Goal: Register for event/course

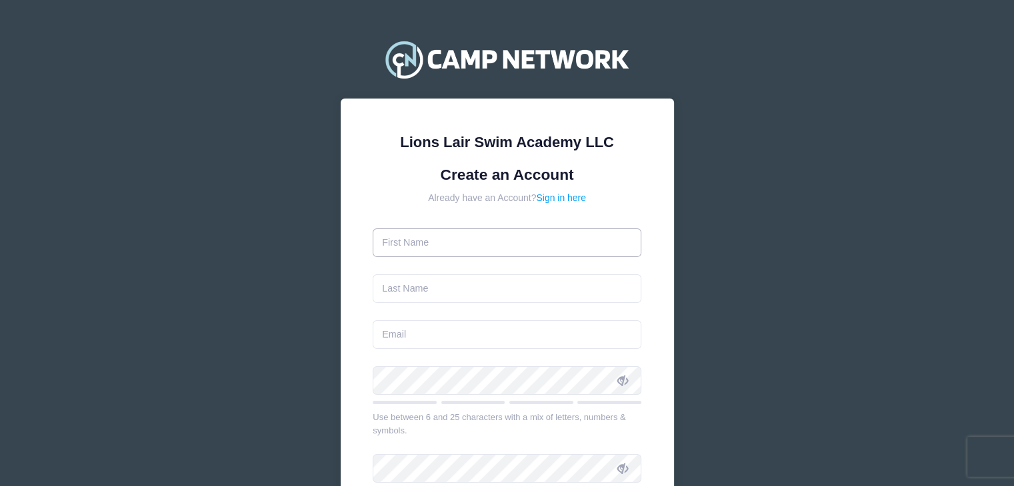
click at [428, 246] on input "text" at bounding box center [507, 243] width 269 height 29
type input "Ksenija"
type input "[PERSON_NAME]"
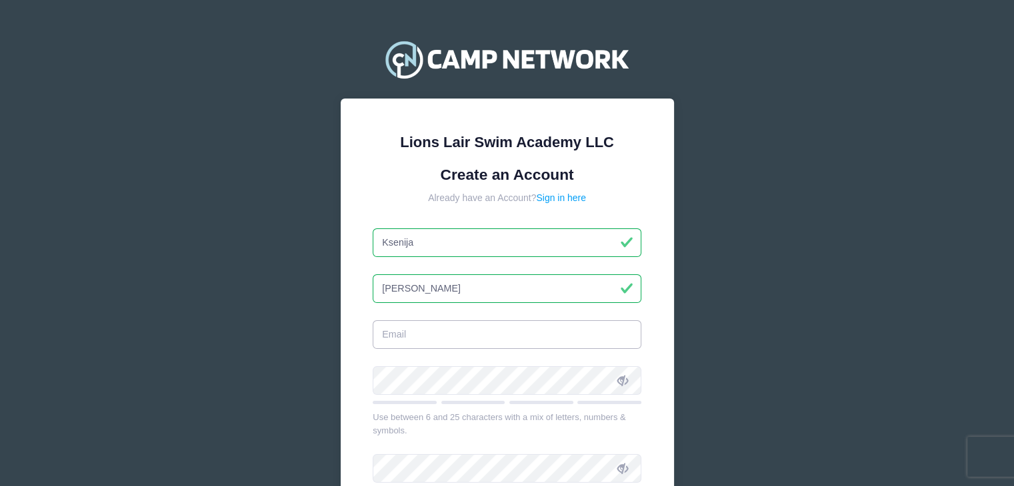
click at [417, 337] on input "email" at bounding box center [507, 335] width 269 height 29
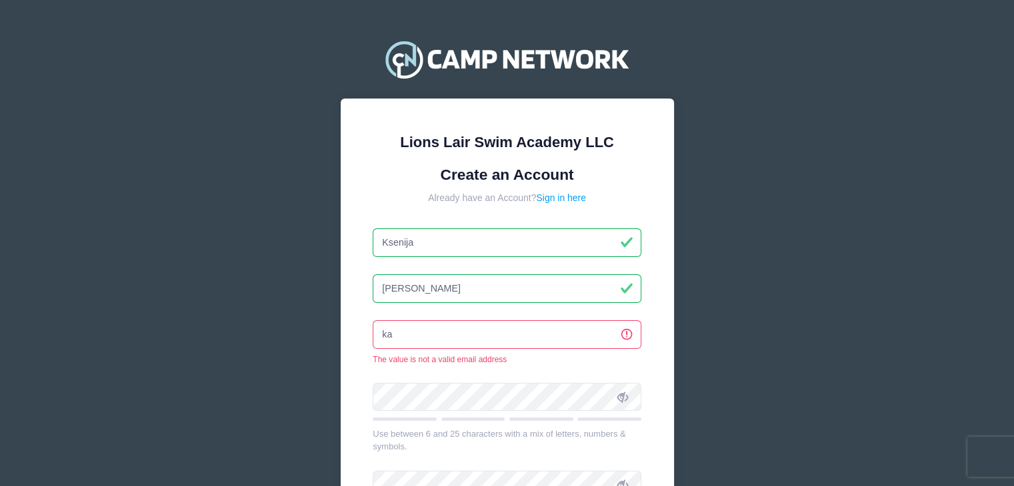
type input "k"
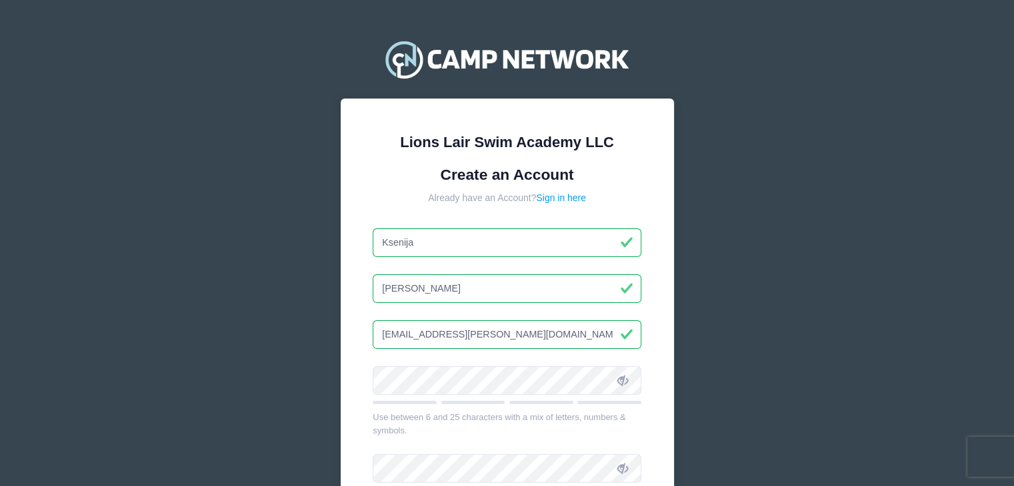
type input "[EMAIL_ADDRESS][PERSON_NAME][DOMAIN_NAME]"
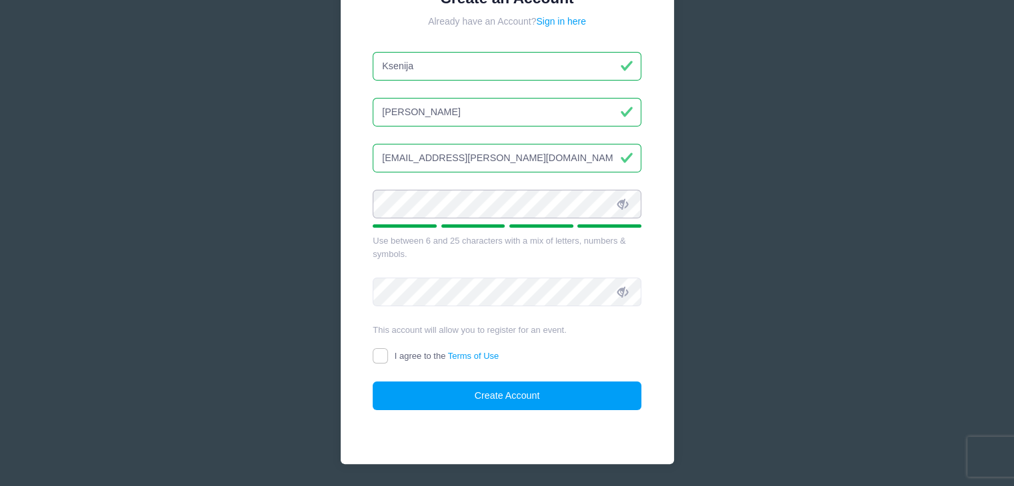
scroll to position [200, 0]
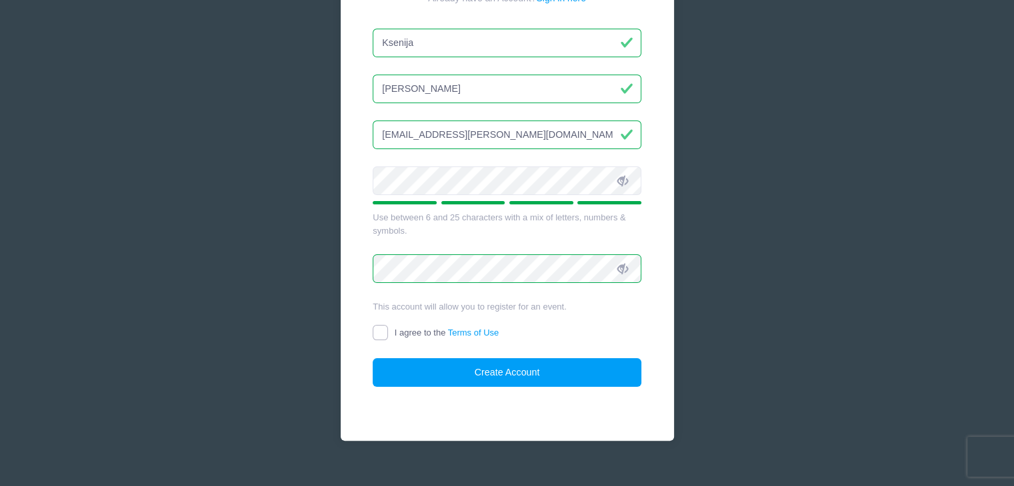
click at [379, 332] on input "I agree to the Terms of Use" at bounding box center [380, 332] width 15 height 15
checkbox input "true"
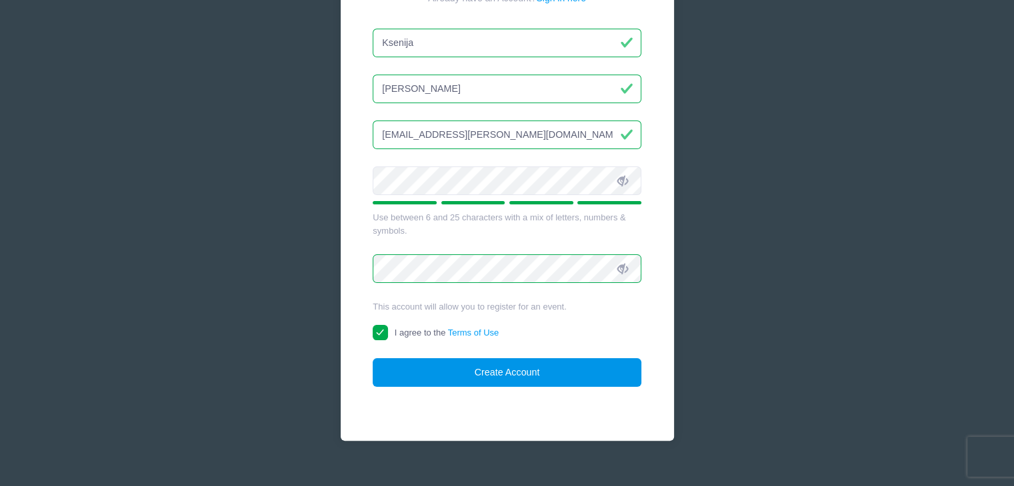
click at [453, 374] on button "Create Account" at bounding box center [507, 373] width 269 height 29
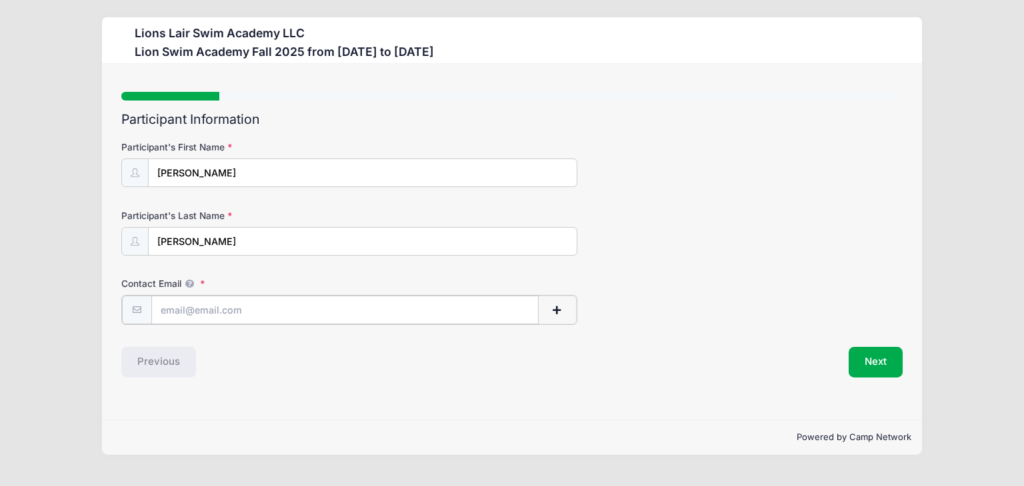
click at [200, 310] on input "Contact Email" at bounding box center [344, 310] width 387 height 29
type input "[EMAIL_ADDRESS][PERSON_NAME][DOMAIN_NAME]"
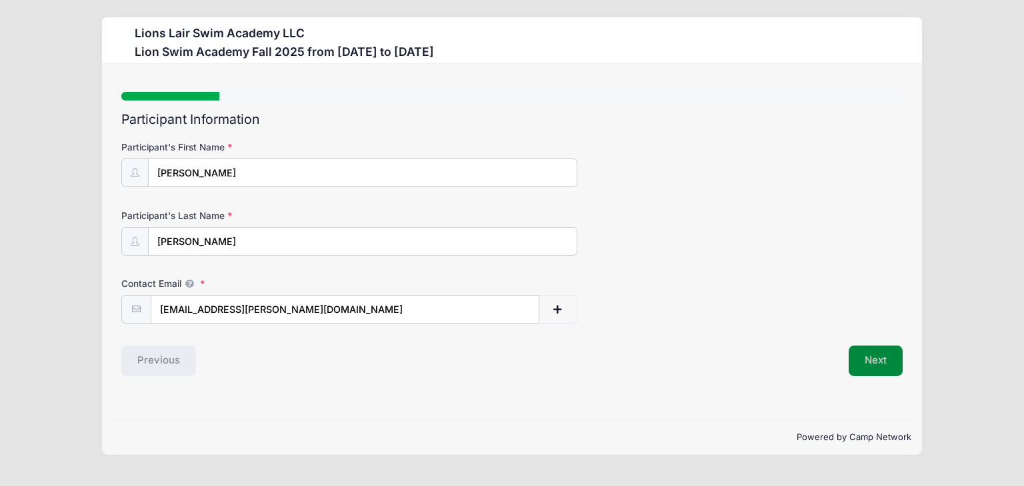
click at [881, 366] on button "Next" at bounding box center [875, 361] width 54 height 31
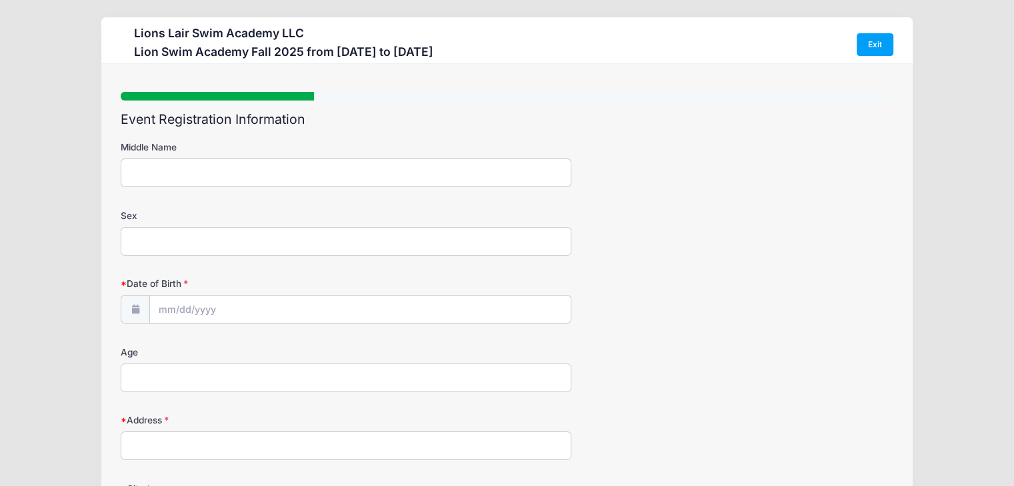
click at [180, 178] on input "Middle Name" at bounding box center [346, 173] width 450 height 29
type input "Boutov"
type input "F"
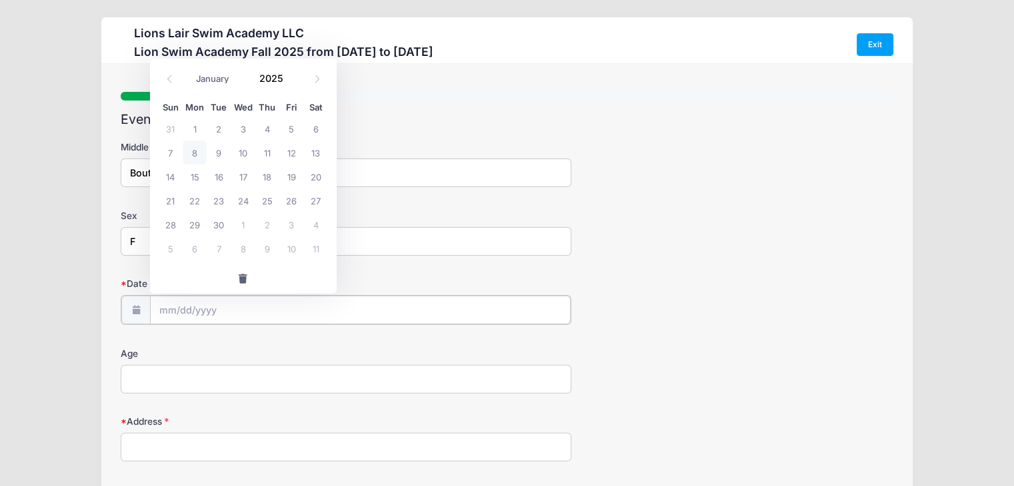
click at [164, 302] on input "Date of Birth" at bounding box center [360, 310] width 421 height 29
click at [291, 83] on span at bounding box center [291, 83] width 9 height 10
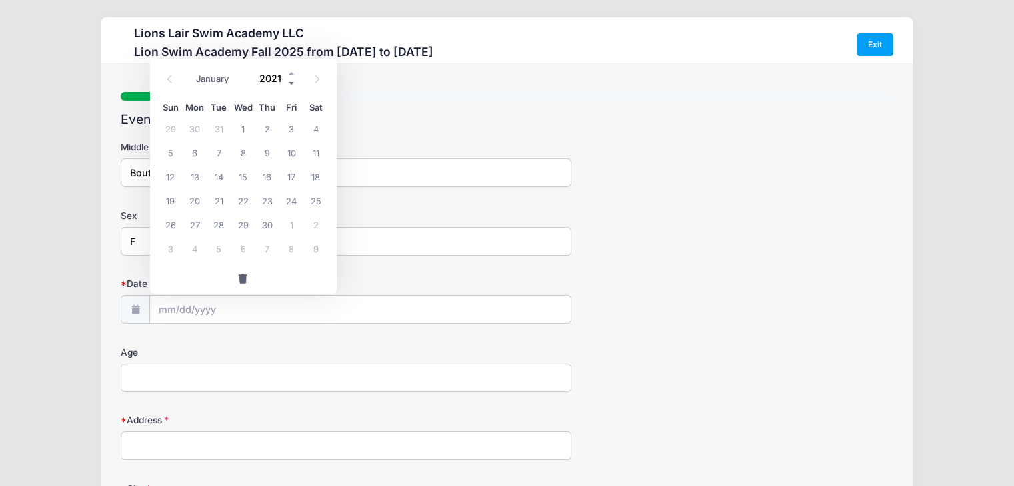
click at [291, 83] on span at bounding box center [291, 83] width 9 height 10
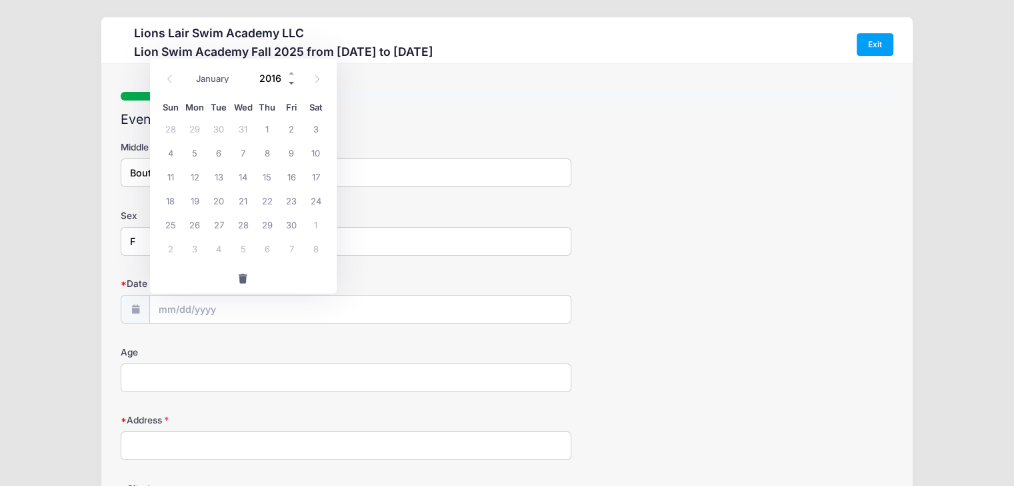
click at [291, 83] on span at bounding box center [291, 83] width 9 height 10
type input "2014"
click at [229, 75] on select "January February March April May June July August September October November De…" at bounding box center [219, 78] width 59 height 17
select select "11"
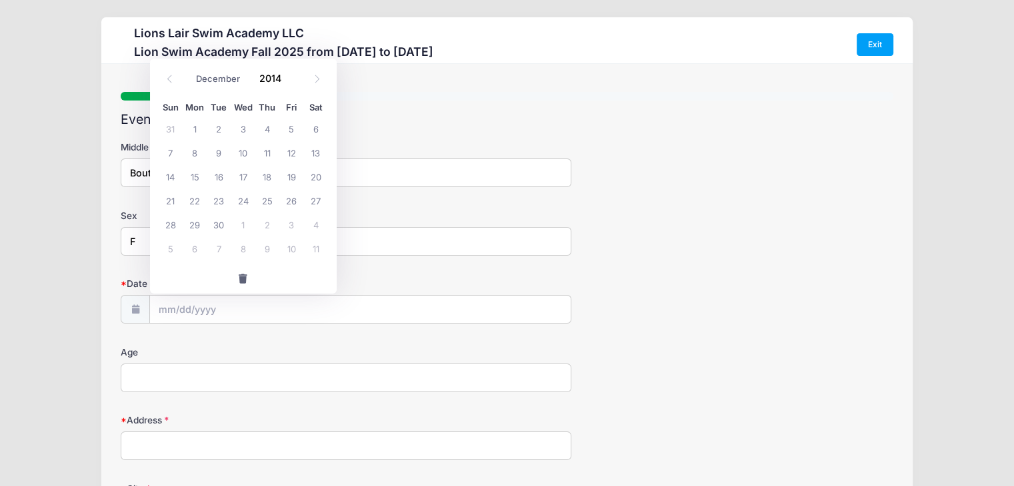
click at [190, 70] on select "January February March April May June July August September October November De…" at bounding box center [219, 78] width 59 height 17
click at [193, 227] on span "29" at bounding box center [195, 225] width 24 height 24
type input "[DATE]"
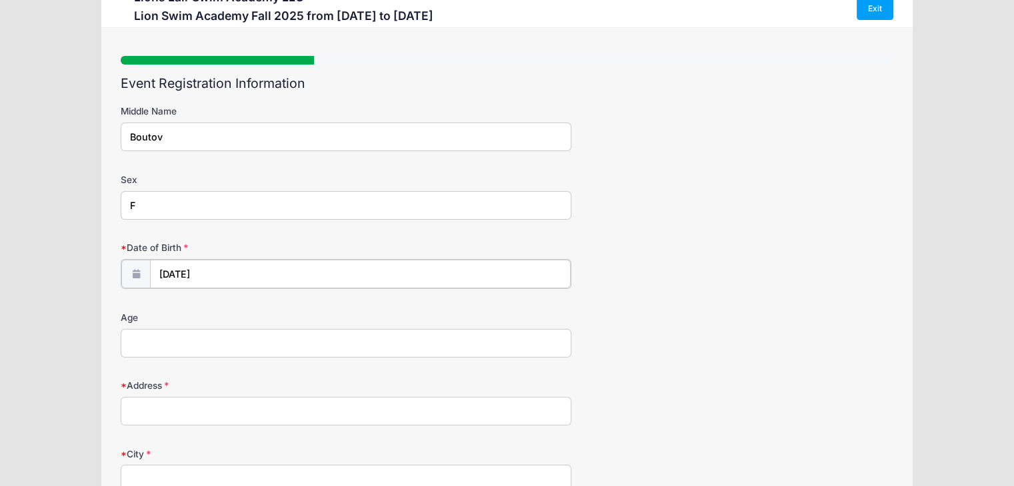
scroll to position [133, 0]
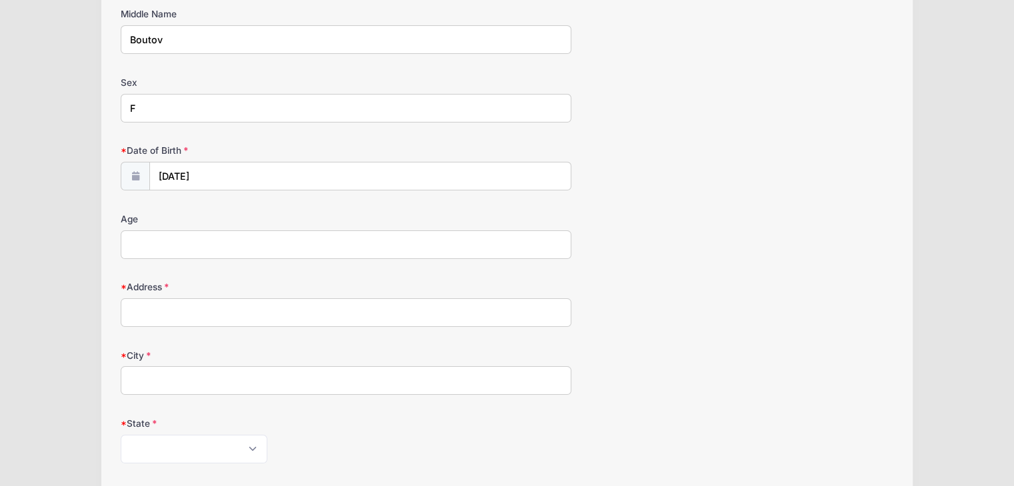
click at [182, 243] on input "Age" at bounding box center [346, 245] width 450 height 29
type input "10"
click at [229, 315] on input "Address" at bounding box center [346, 313] width 450 height 29
type input "[STREET_ADDRESS][PERSON_NAME]"
type input "[US_STATE]"
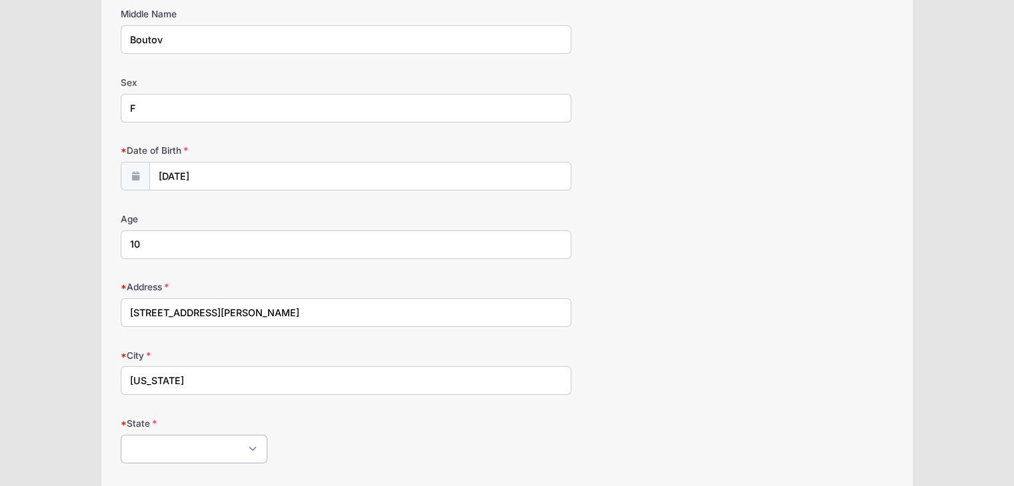
select select "NY"
type input "10026"
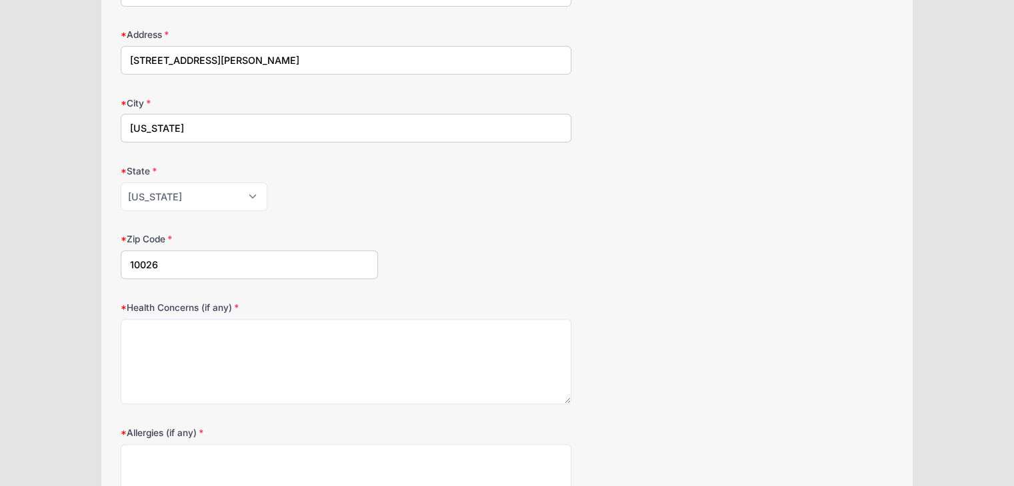
scroll to position [466, 0]
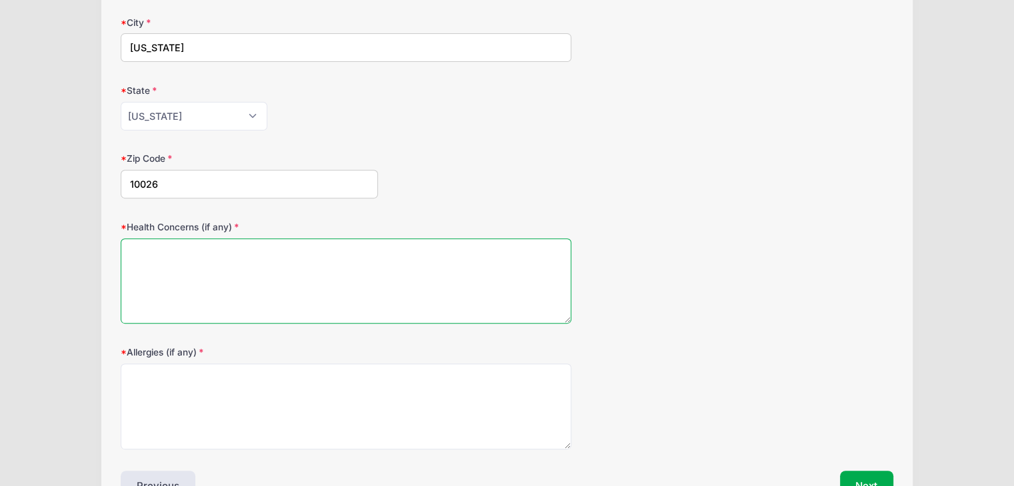
click at [252, 273] on textarea "Health Concerns (if any)" at bounding box center [346, 282] width 450 height 86
type textarea "none"
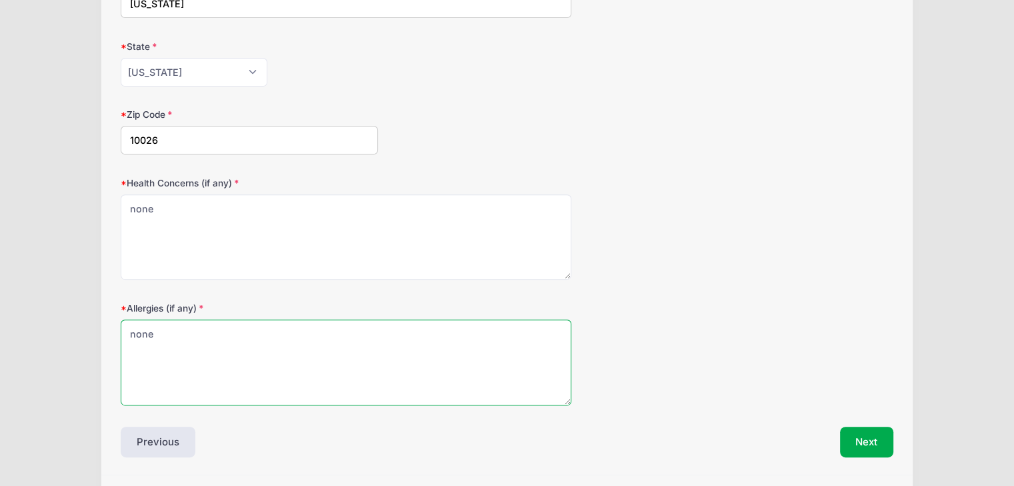
scroll to position [533, 0]
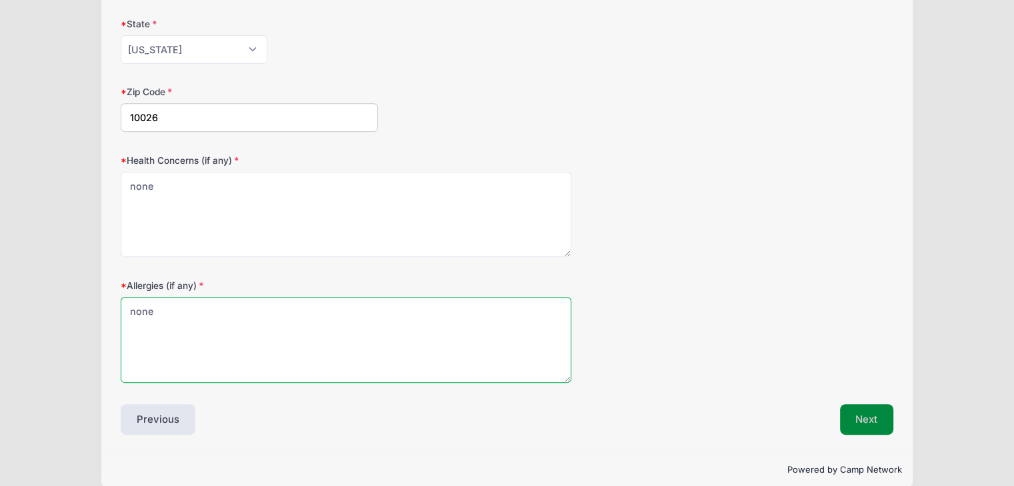
type textarea "none"
click at [865, 414] on button "Next" at bounding box center [867, 420] width 54 height 31
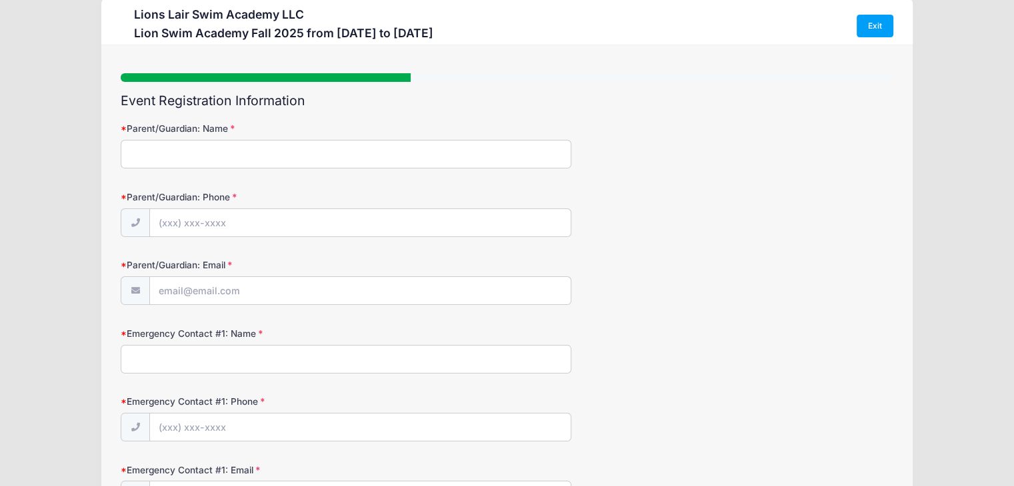
scroll to position [0, 0]
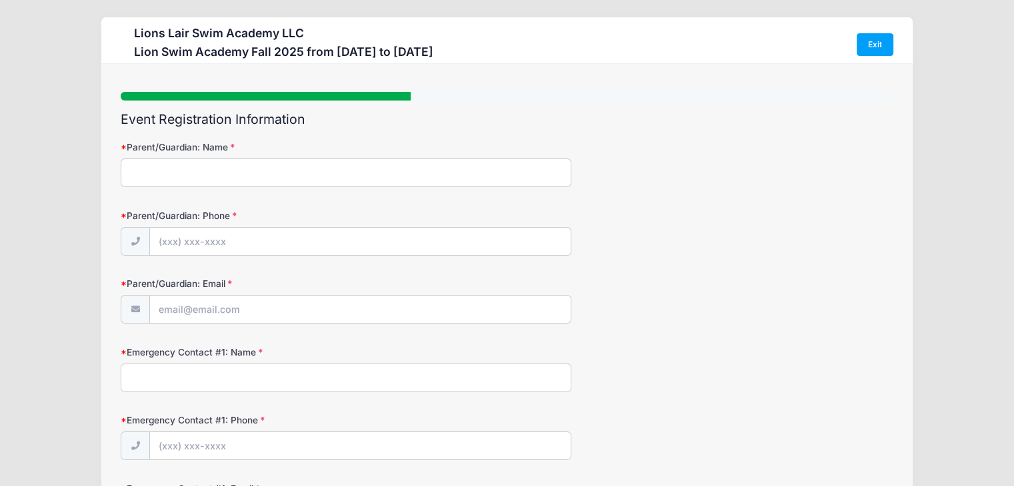
click at [177, 175] on input "Parent/Guardian: Name" at bounding box center [346, 173] width 450 height 29
type input "[PERSON_NAME]"
type input "[PHONE_NUMBER]"
click at [204, 317] on input "Parent/Guardian: Email" at bounding box center [360, 310] width 421 height 29
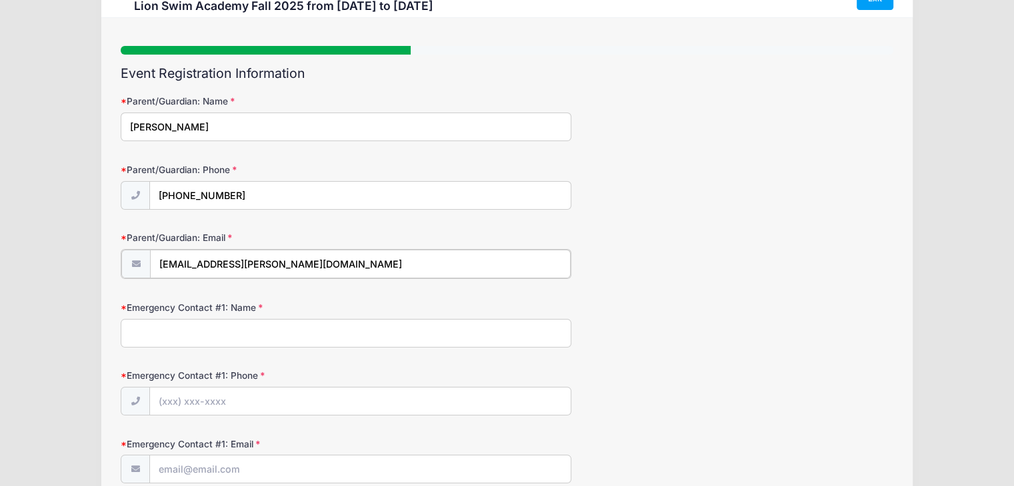
scroll to position [67, 0]
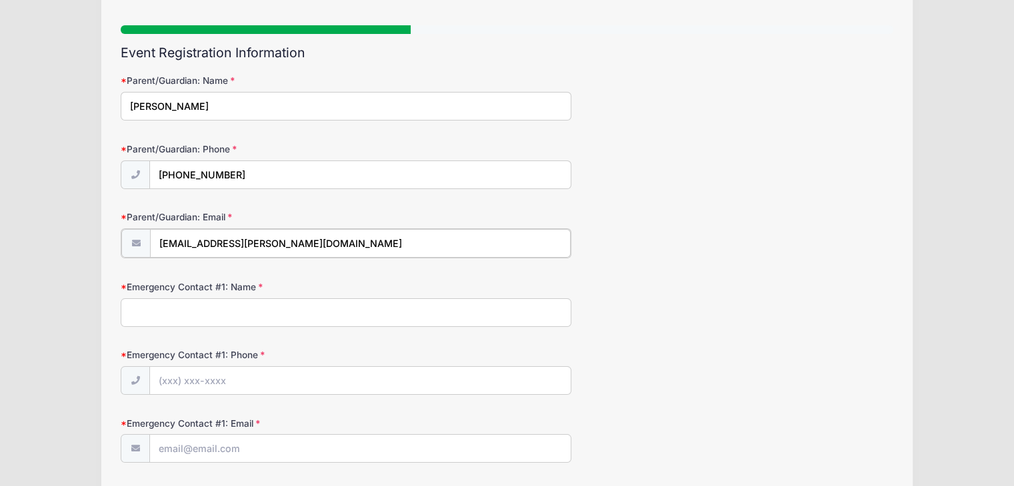
type input "[EMAIL_ADDRESS][PERSON_NAME][DOMAIN_NAME]"
click at [187, 317] on input "Emergency Contact #1: Name" at bounding box center [346, 311] width 450 height 29
type input "[PERSON_NAME]"
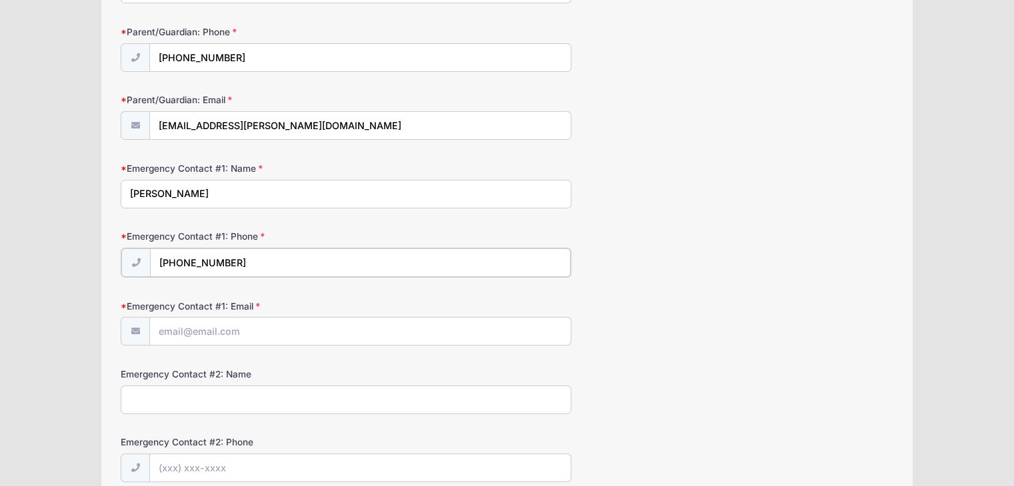
scroll to position [200, 0]
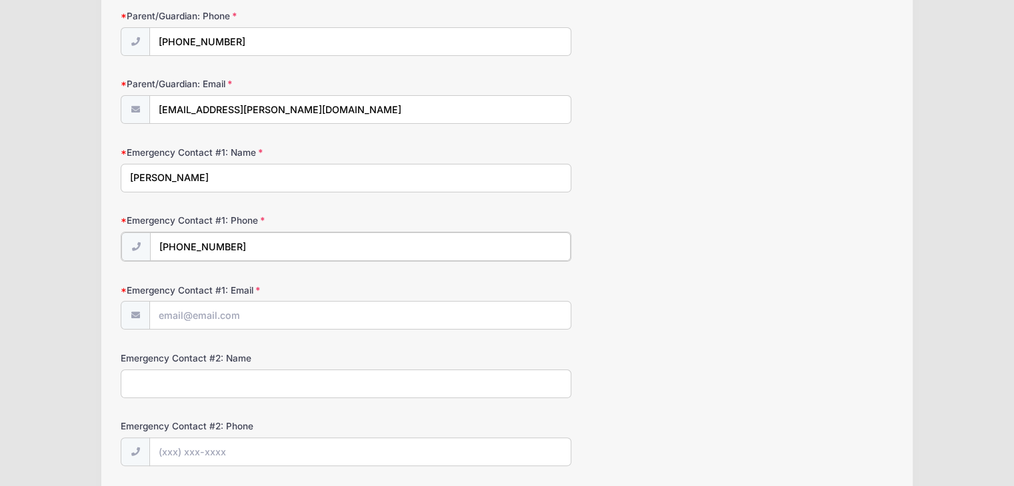
type input "[PHONE_NUMBER]"
click at [203, 314] on input "Emergency Contact #1: Email" at bounding box center [360, 315] width 421 height 29
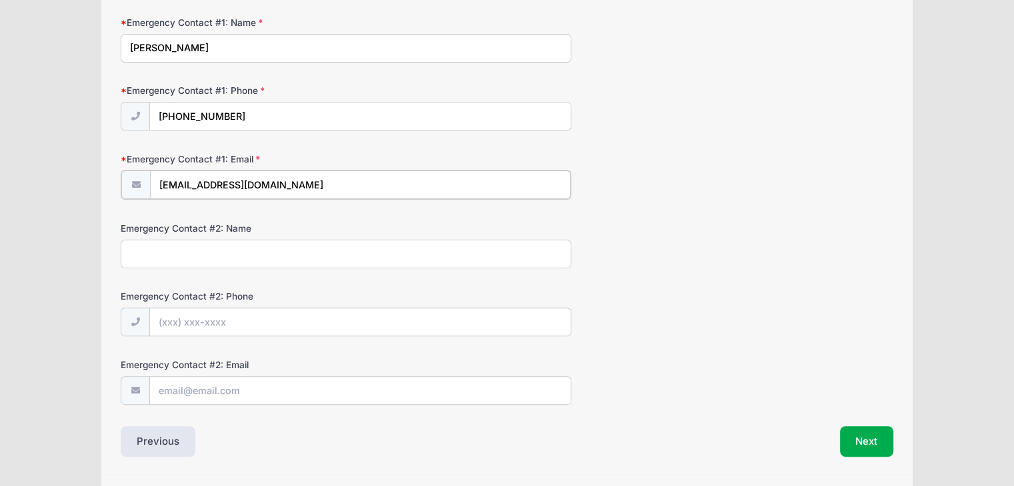
scroll to position [333, 0]
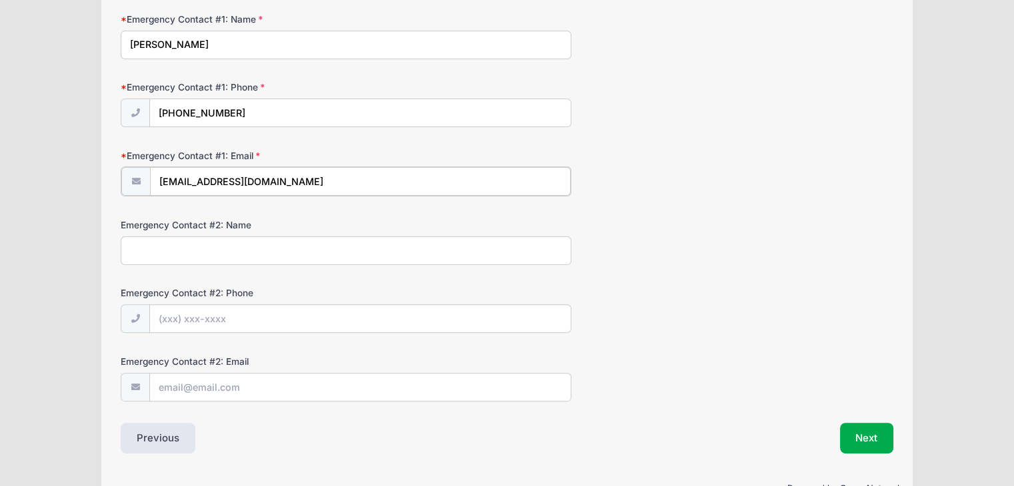
type input "[EMAIL_ADDRESS][DOMAIN_NAME]"
click at [189, 243] on input "Emergency Contact #2: Name" at bounding box center [346, 249] width 450 height 29
type input "[PERSON_NAME]"
type input "[PHONE_NUMBER]"
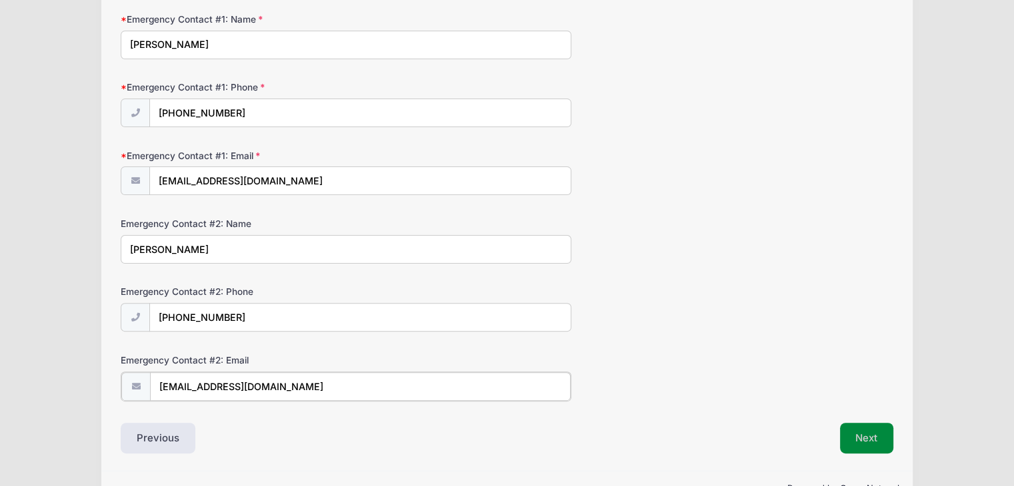
type input "[EMAIL_ADDRESS][DOMAIN_NAME]"
click at [879, 437] on button "Next" at bounding box center [867, 437] width 54 height 31
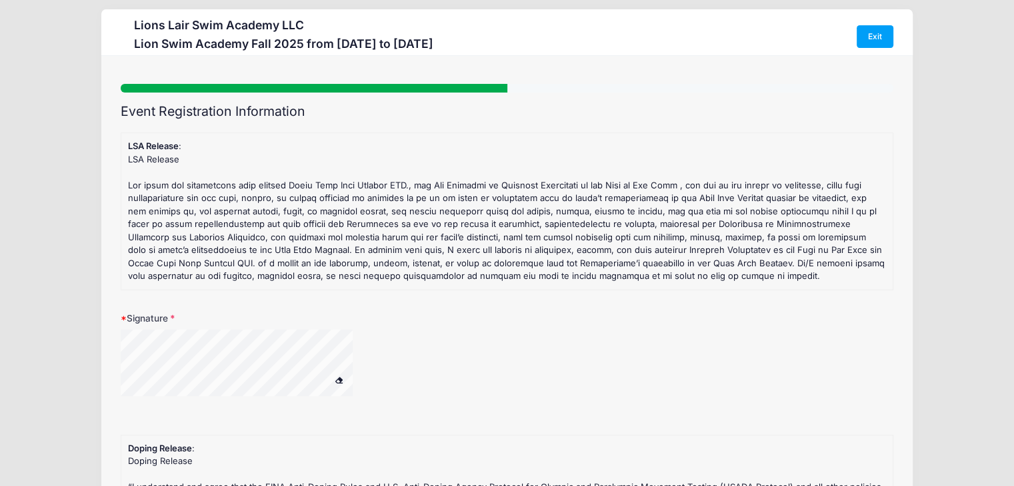
scroll to position [0, 0]
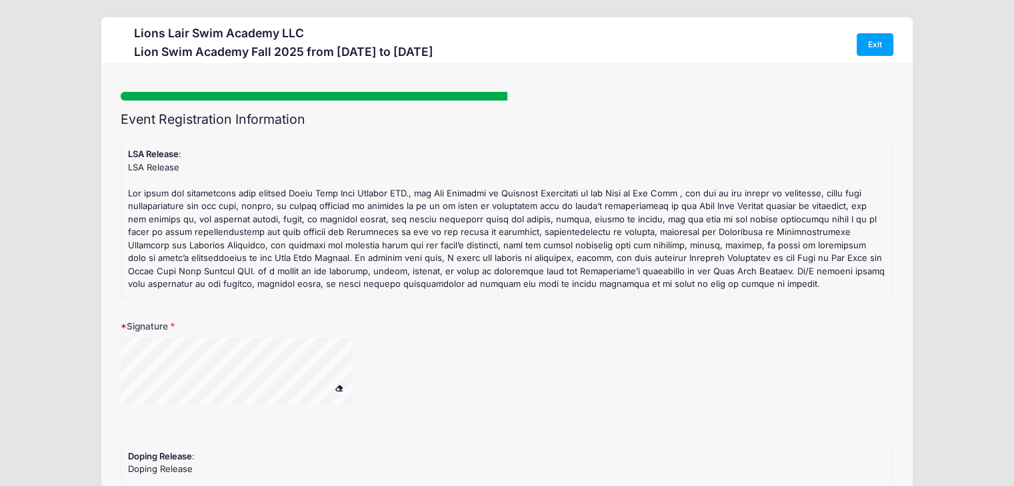
click at [363, 365] on div at bounding box center [254, 373] width 267 height 71
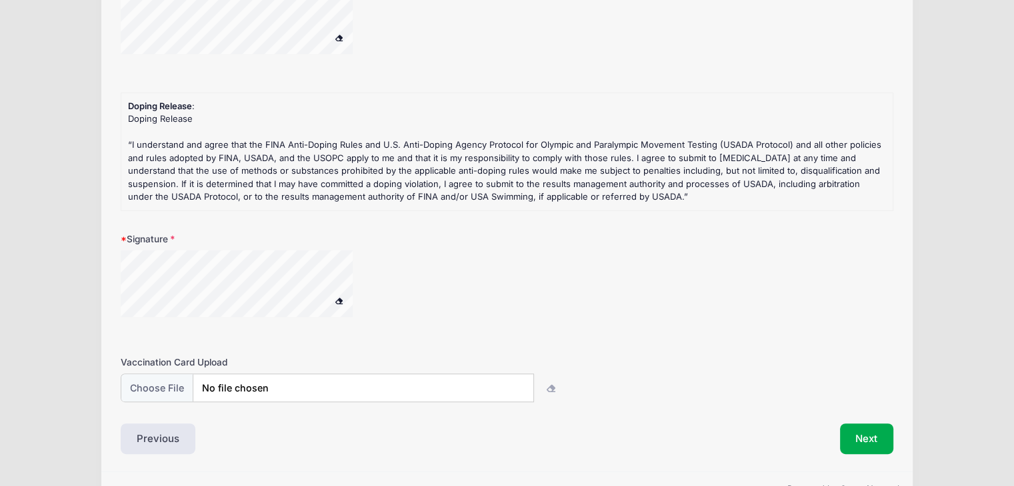
scroll to position [387, 0]
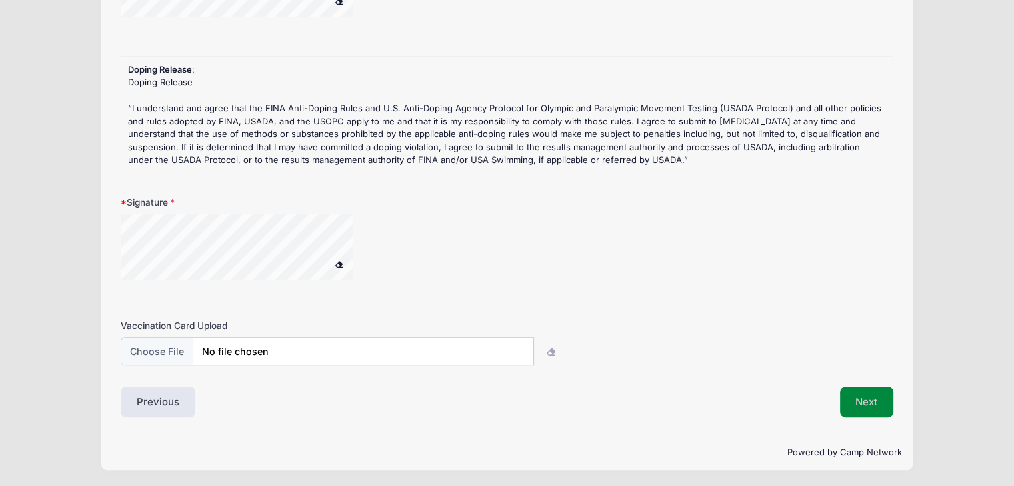
click at [865, 401] on button "Next" at bounding box center [867, 402] width 54 height 31
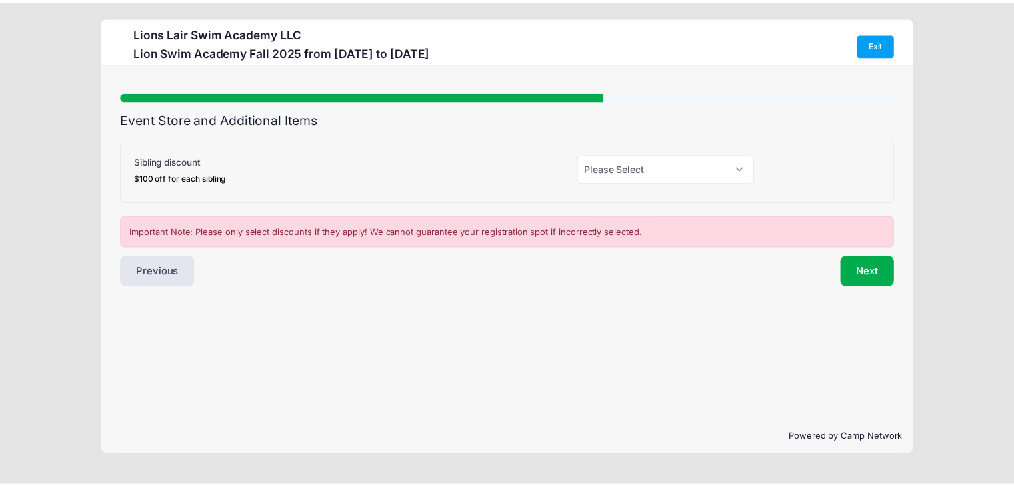
scroll to position [0, 0]
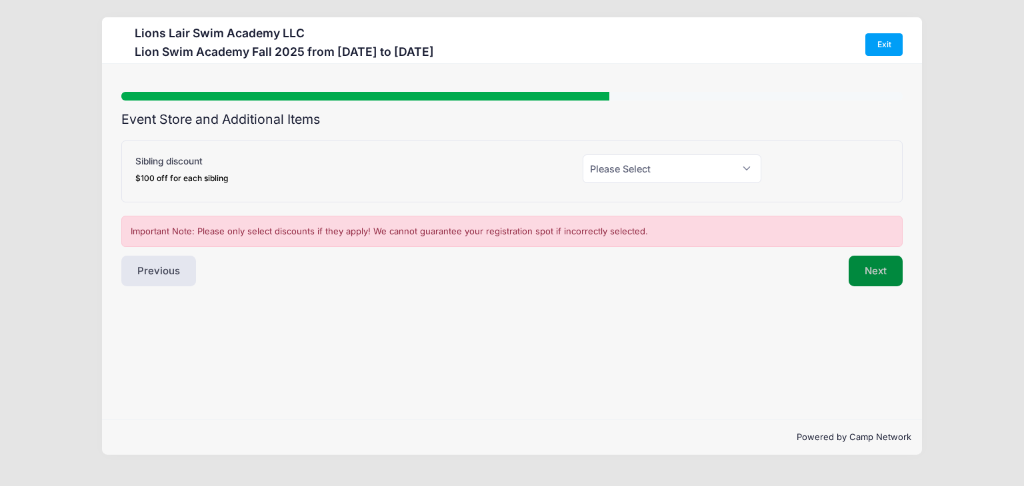
click at [869, 271] on button "Next" at bounding box center [875, 271] width 54 height 31
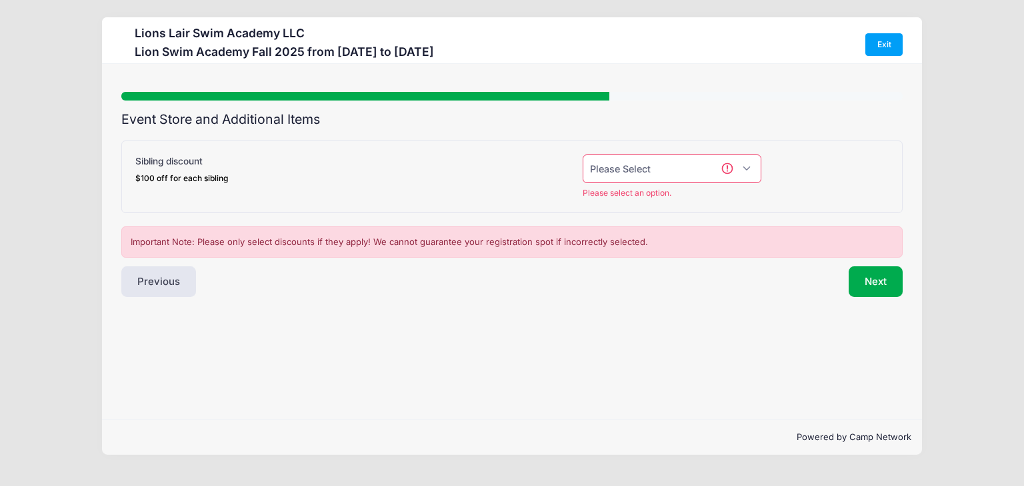
click at [669, 170] on select "Please Select Yes (-$100.00) No" at bounding box center [671, 169] width 179 height 29
select select "0"
click at [582, 155] on select "Please Select Yes (-$100.00) No" at bounding box center [671, 169] width 179 height 29
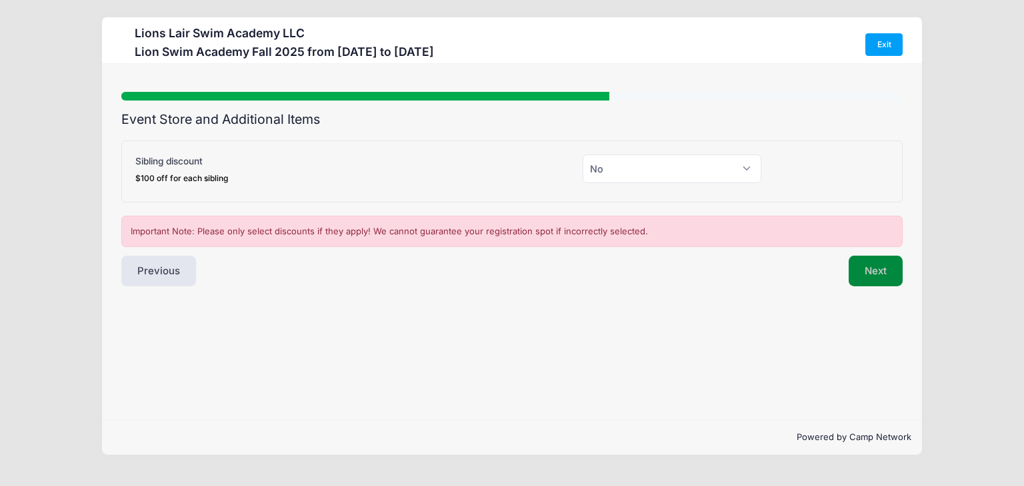
click at [877, 272] on button "Next" at bounding box center [875, 271] width 54 height 31
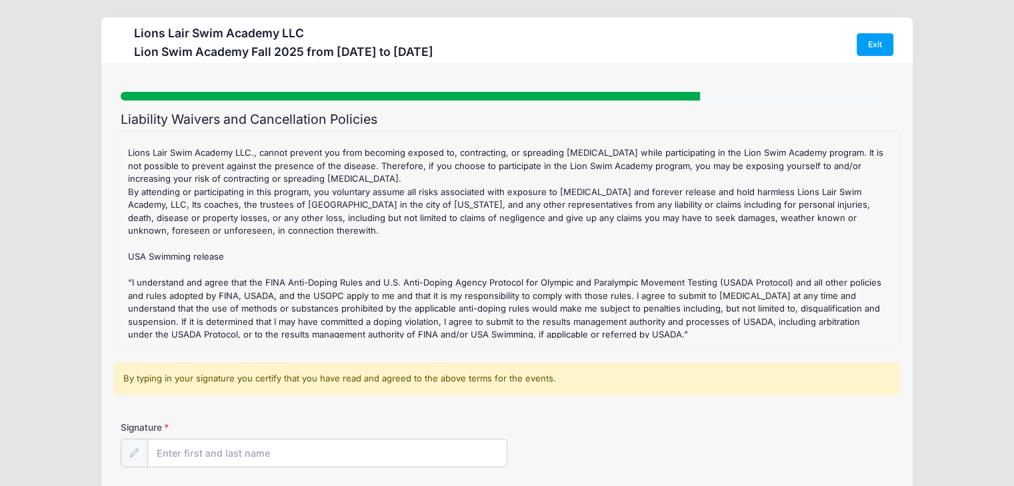
scroll to position [203, 0]
click at [184, 452] on input "Signature" at bounding box center [327, 454] width 359 height 29
type input "[PERSON_NAME]"
click at [624, 410] on form "Lion Swim Academy Fall 2025 Refund Policy : We will refund you all the session …" at bounding box center [507, 310] width 772 height 358
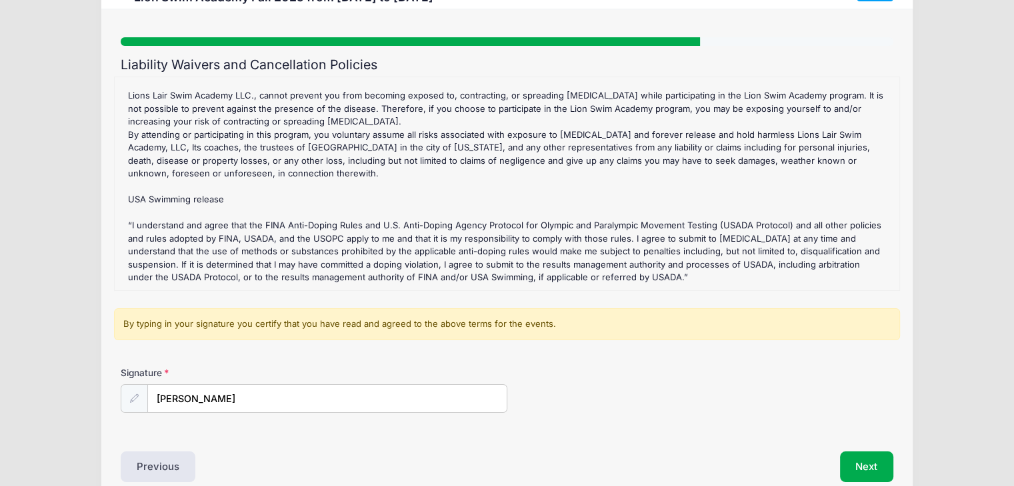
scroll to position [120, 0]
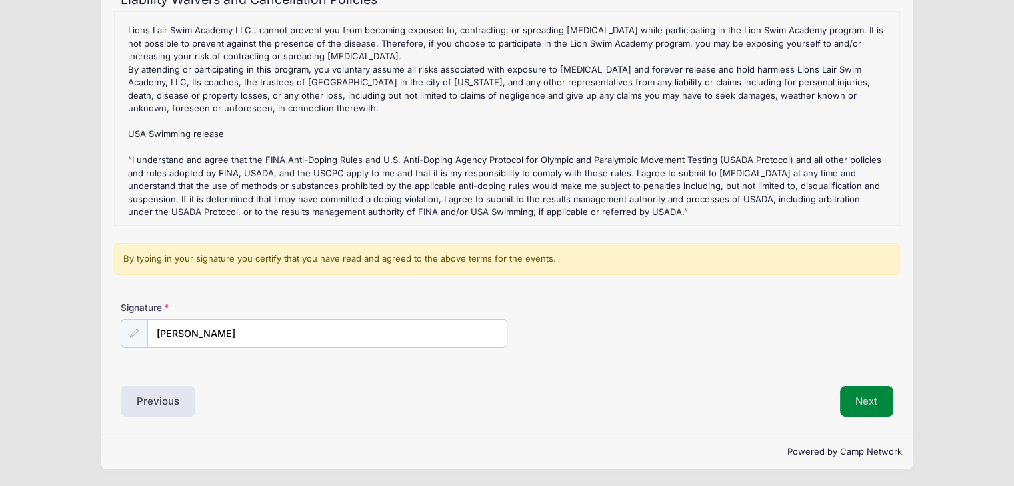
click at [843, 399] on button "Next" at bounding box center [867, 402] width 54 height 31
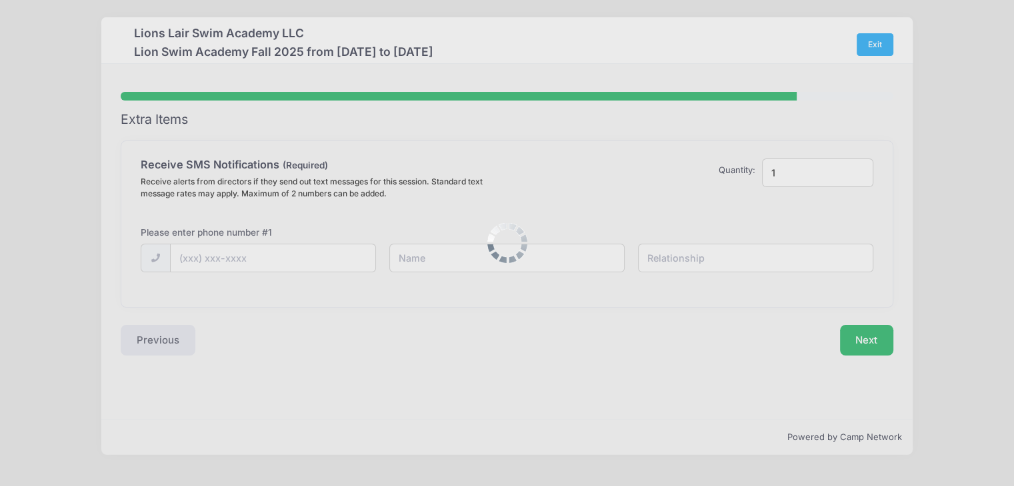
scroll to position [0, 0]
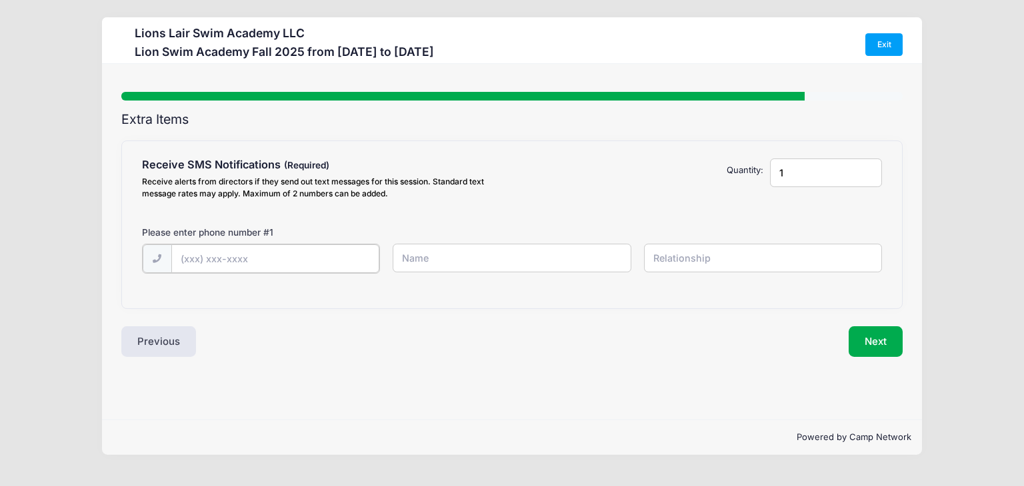
click at [247, 255] on input "text" at bounding box center [275, 259] width 208 height 29
type input "[PHONE_NUMBER]"
click at [434, 256] on input "text" at bounding box center [512, 258] width 238 height 29
type input "[PERSON_NAME]"
type input "Mom"
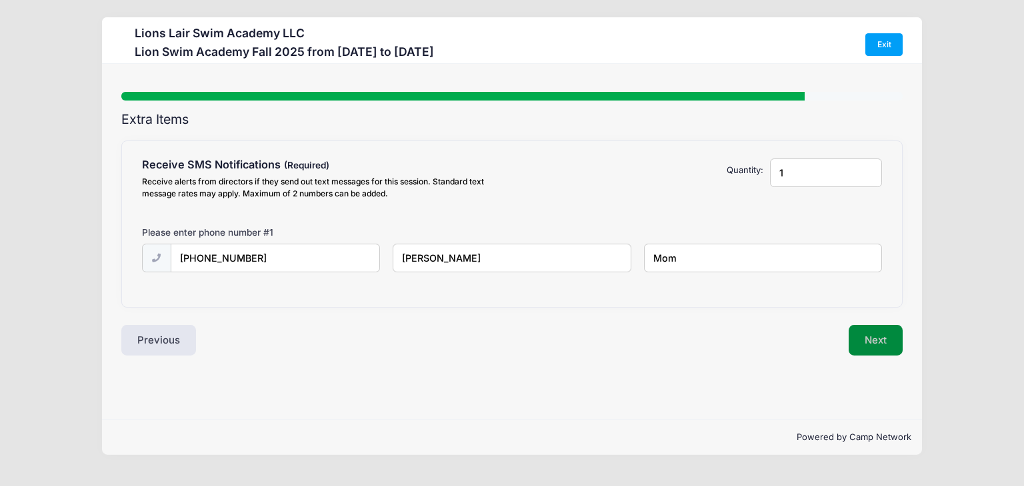
click at [890, 332] on button "Next" at bounding box center [875, 340] width 54 height 31
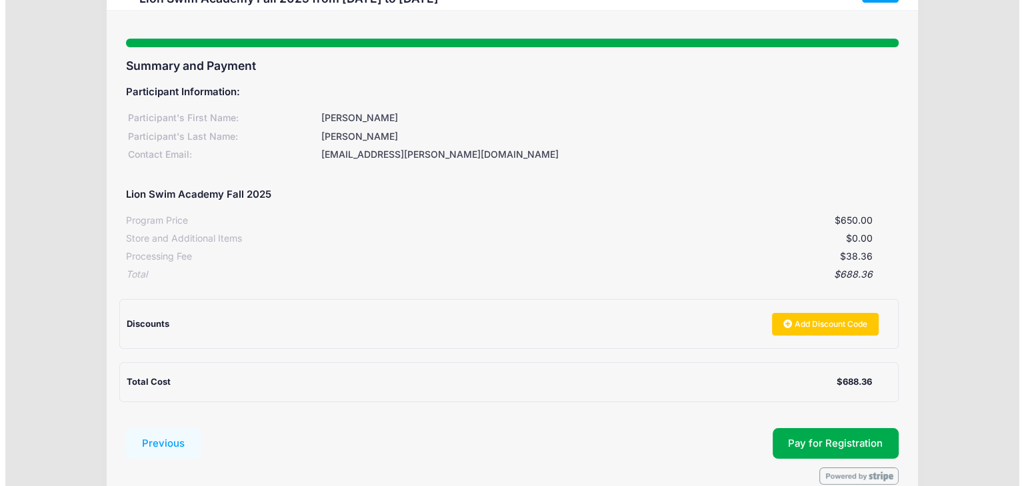
scroll to position [121, 0]
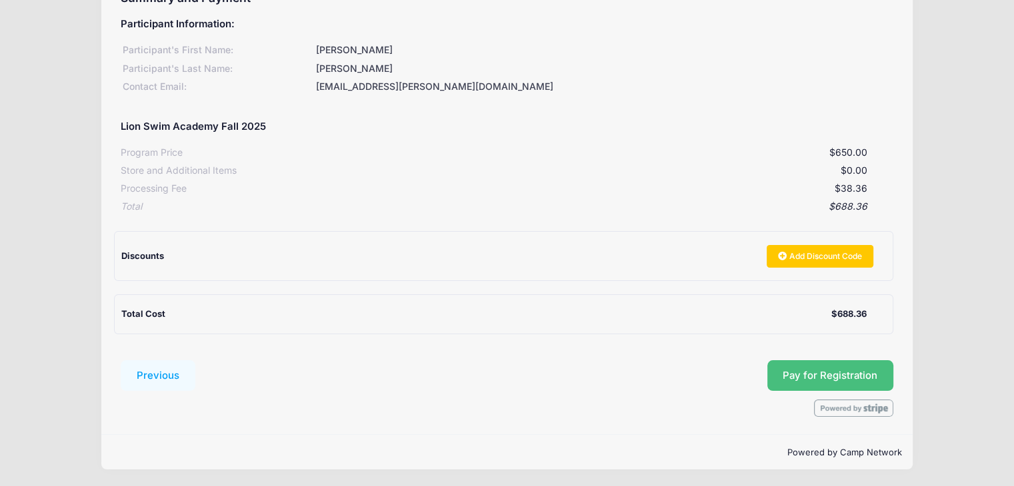
click at [838, 375] on button "Pay for Registration" at bounding box center [830, 376] width 127 height 31
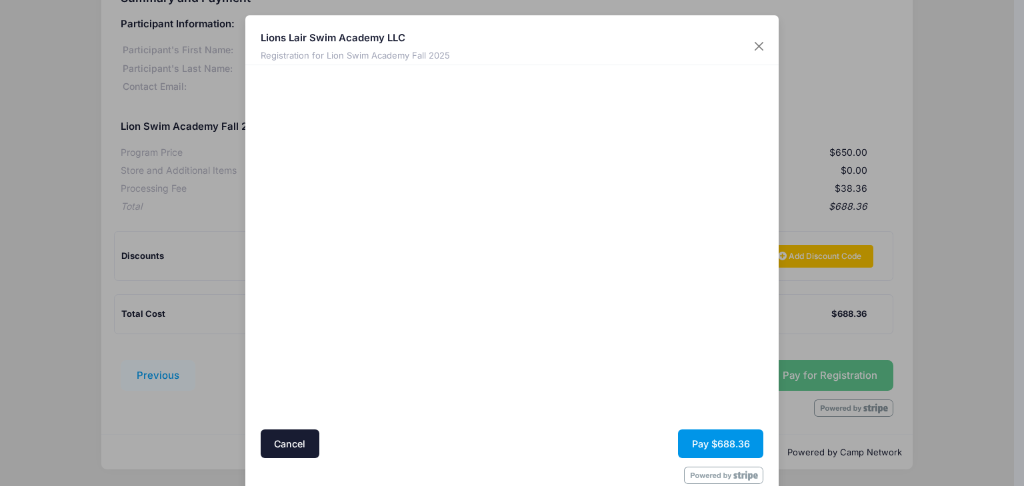
click at [724, 440] on button "Pay $688.36" at bounding box center [720, 444] width 85 height 29
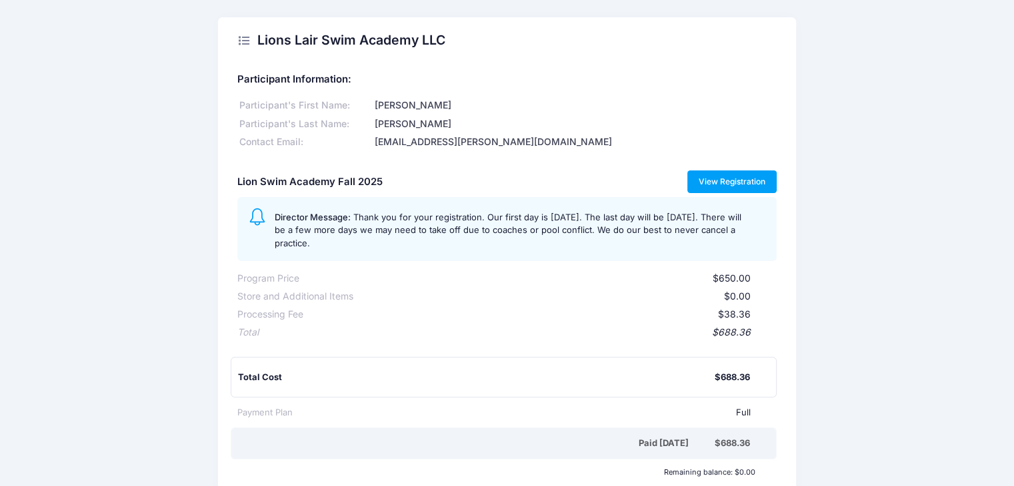
click at [746, 177] on link "View Registration" at bounding box center [732, 182] width 90 height 23
